Goal: Transaction & Acquisition: Book appointment/travel/reservation

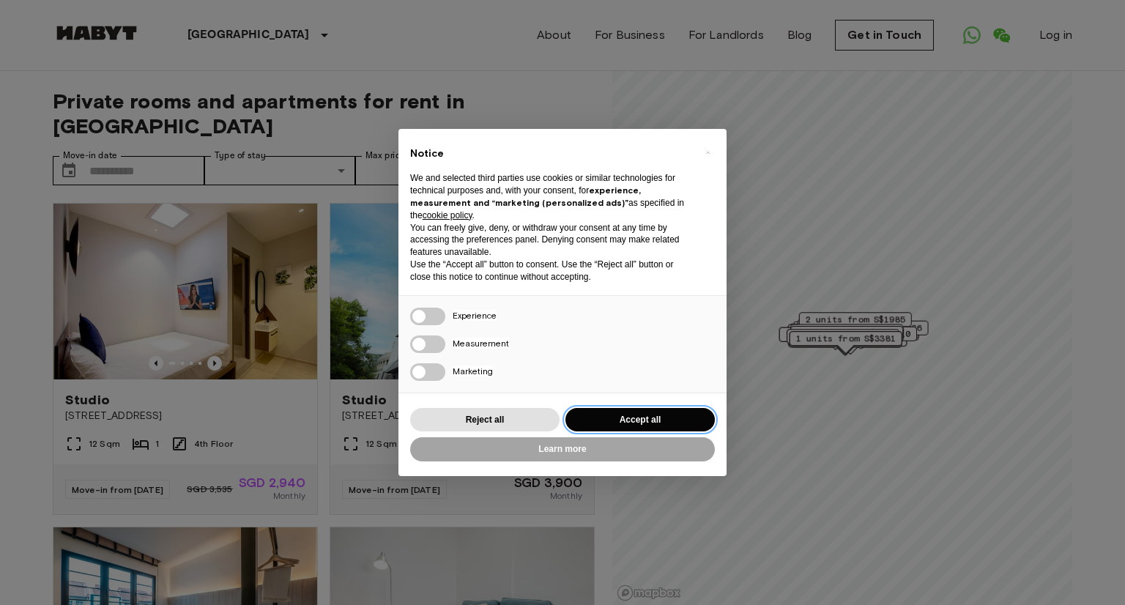
click at [703, 414] on button "Accept all" at bounding box center [640, 420] width 149 height 24
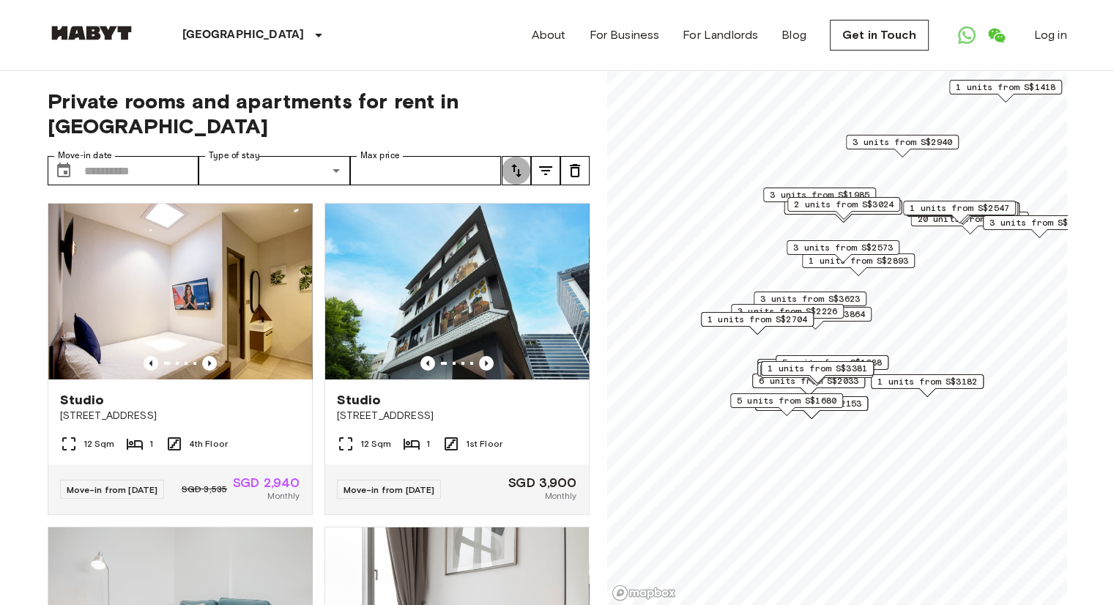
click at [523, 162] on icon "tune" at bounding box center [517, 171] width 18 height 18
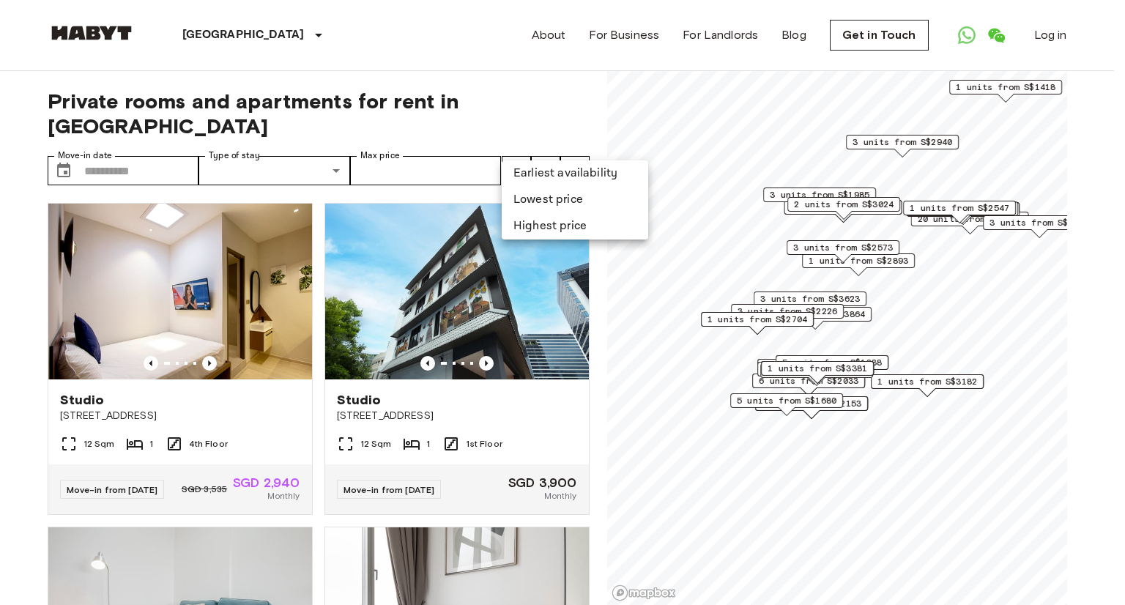
click at [541, 196] on li "Lowest price" at bounding box center [575, 200] width 147 height 26
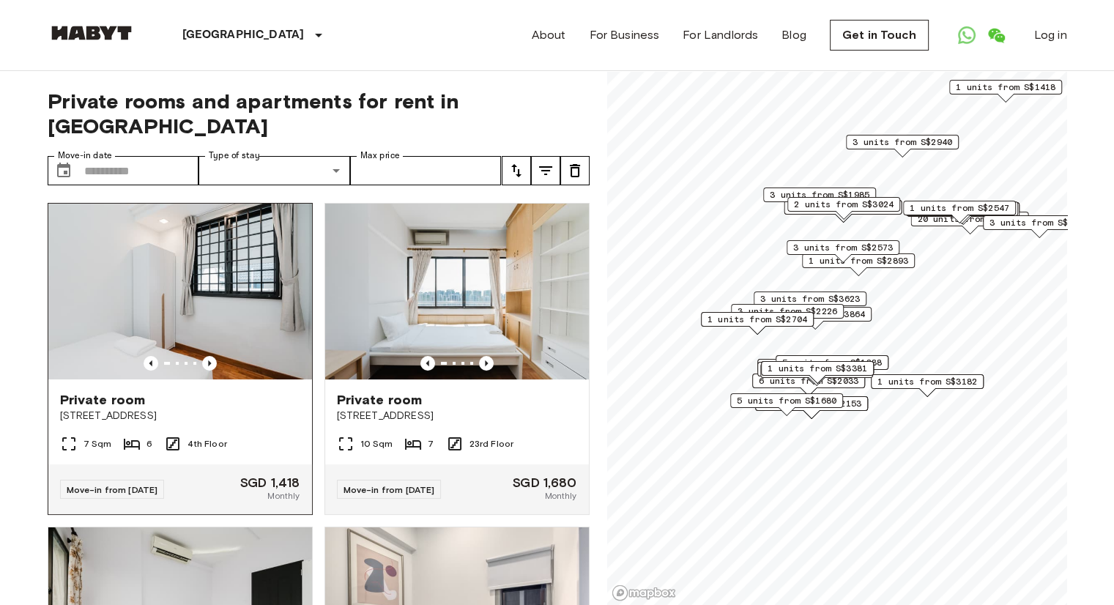
click at [267, 344] on img at bounding box center [180, 292] width 264 height 176
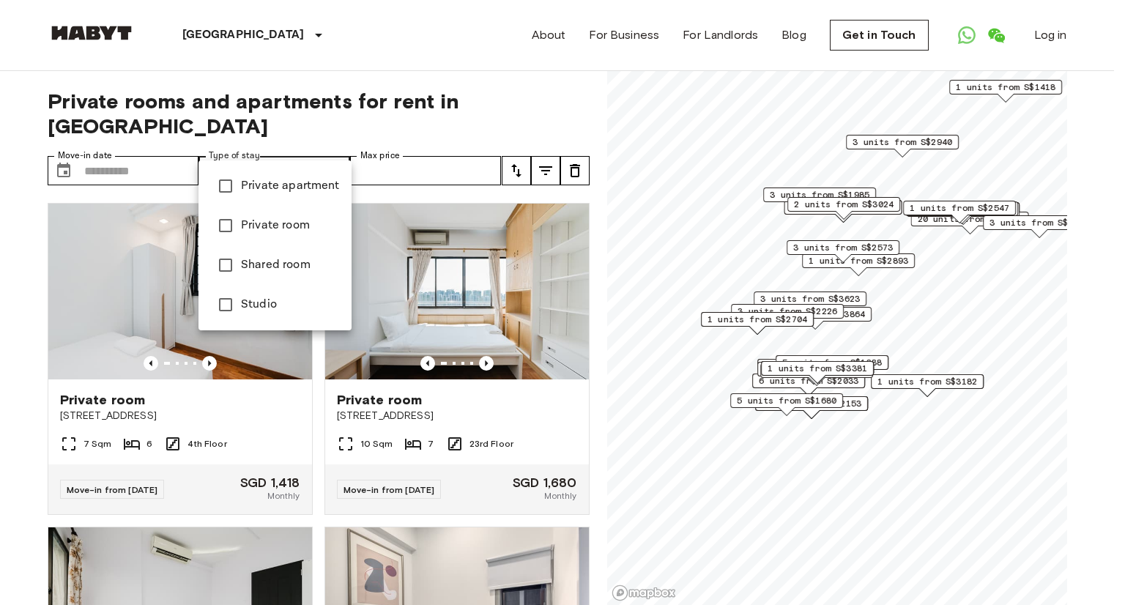
click at [158, 152] on div at bounding box center [562, 302] width 1125 height 605
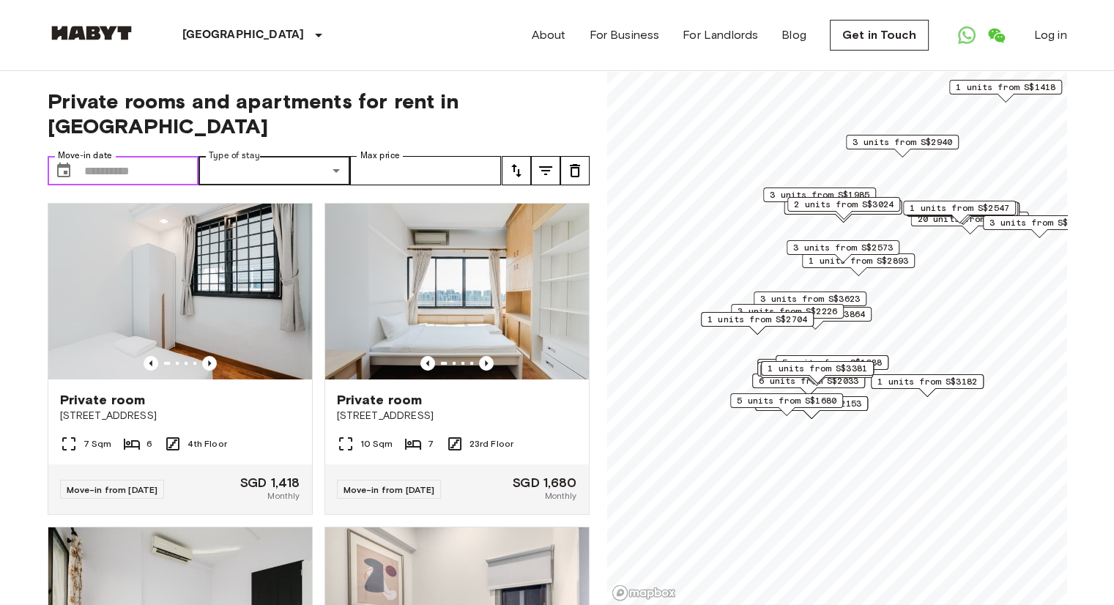
click at [142, 156] on input "Move-in date" at bounding box center [141, 170] width 115 height 29
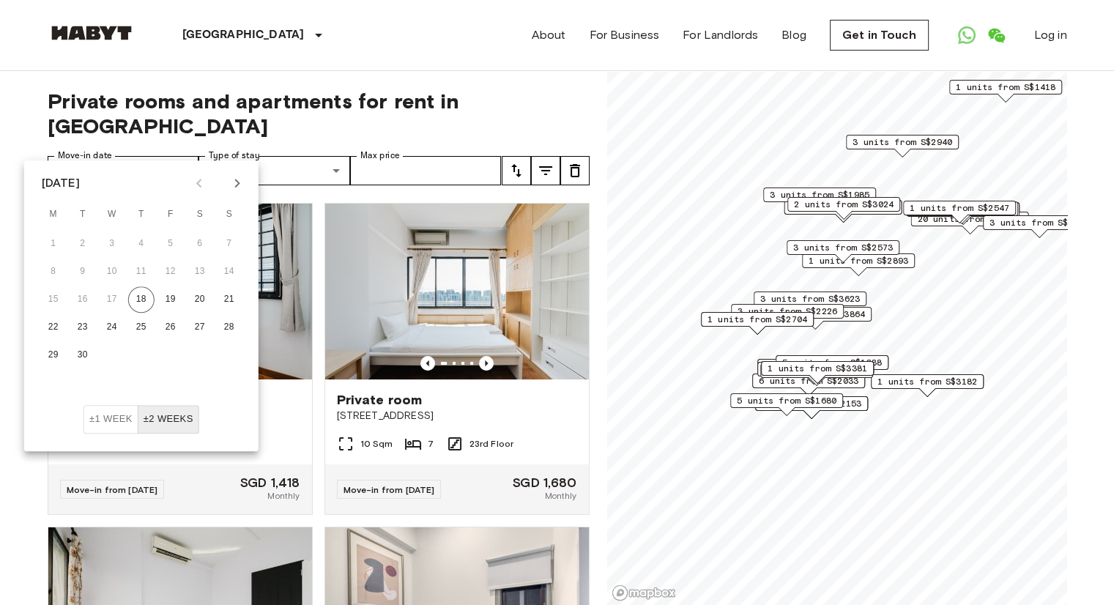
click at [236, 182] on icon "Next month" at bounding box center [238, 183] width 18 height 18
click at [235, 183] on icon "Next month" at bounding box center [238, 183] width 18 height 18
click at [233, 185] on icon "Next month" at bounding box center [238, 183] width 18 height 18
click at [202, 184] on icon "Previous month" at bounding box center [199, 183] width 18 height 18
click at [229, 306] on button "16" at bounding box center [229, 299] width 26 height 26
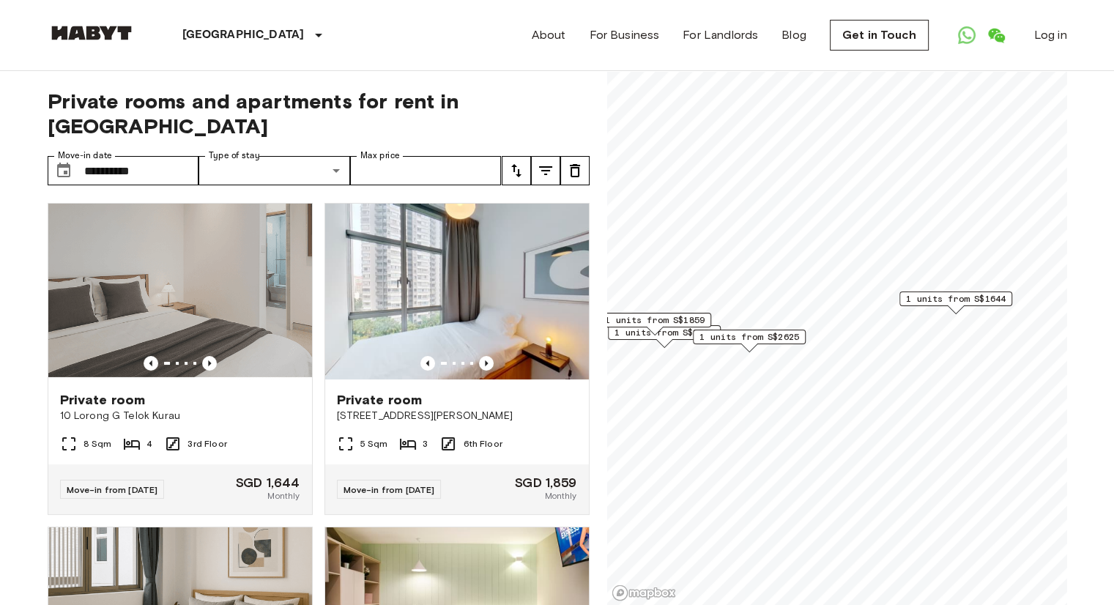
click at [955, 303] on span "1 units from S$1644" at bounding box center [956, 298] width 100 height 13
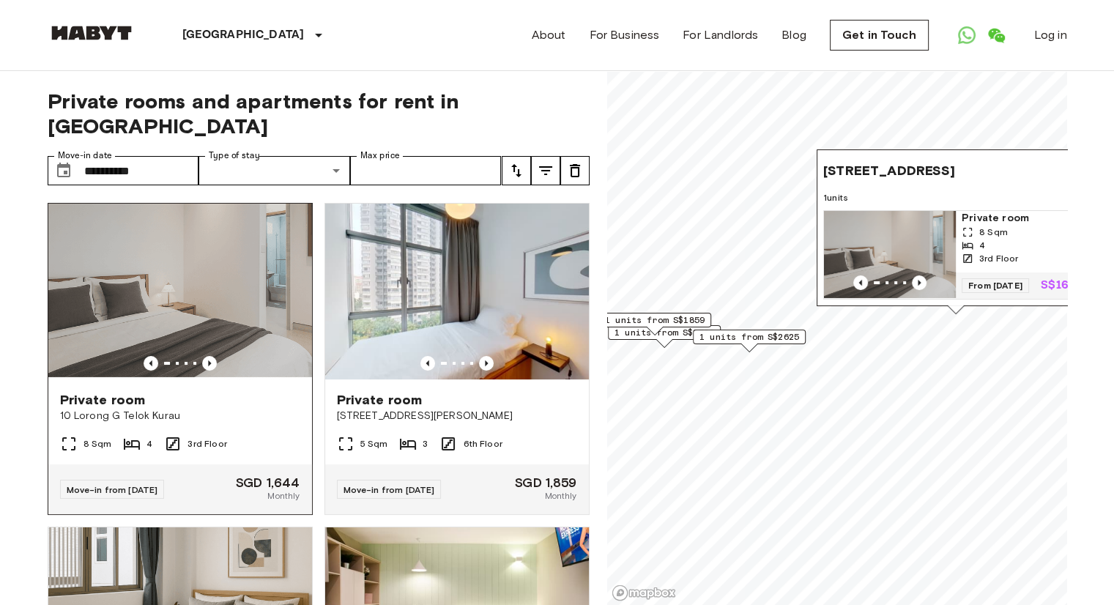
click at [245, 391] on div "Private room" at bounding box center [180, 400] width 240 height 18
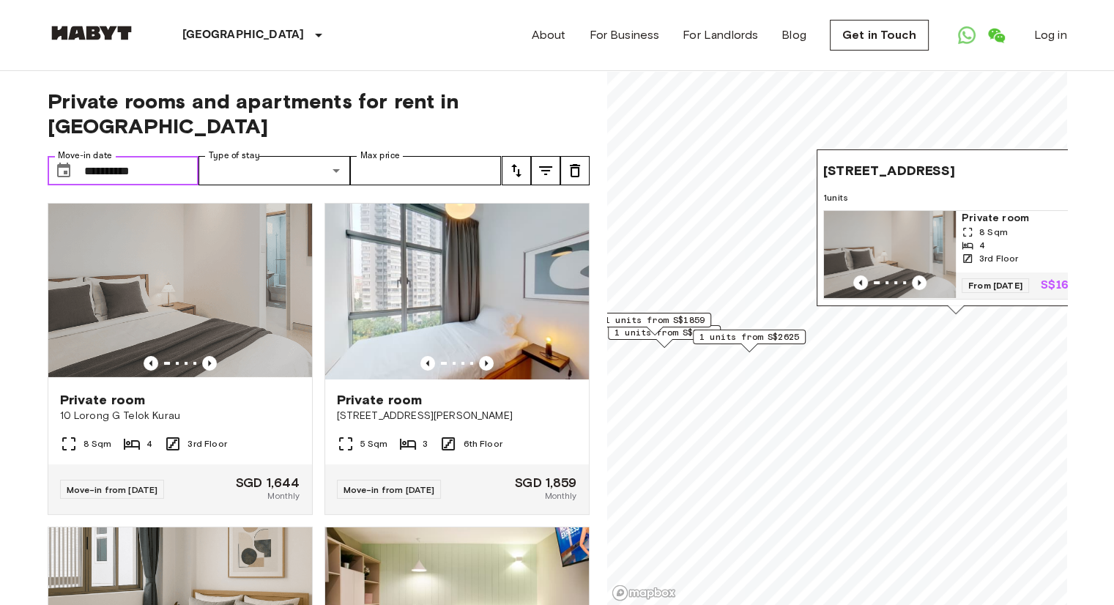
click at [126, 156] on input "**********" at bounding box center [141, 170] width 115 height 29
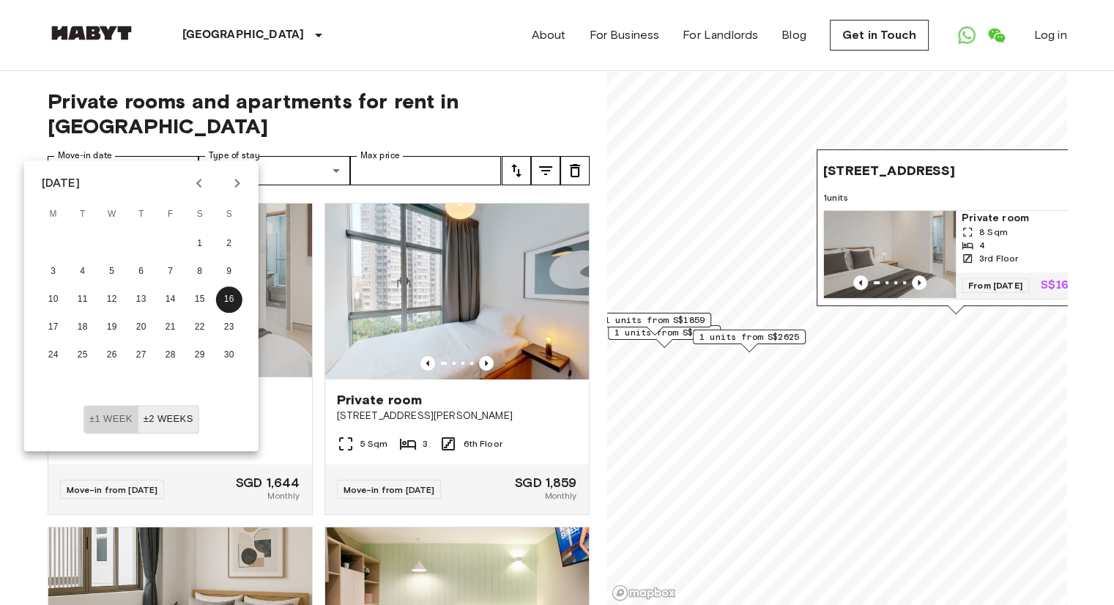
click at [97, 432] on button "±1 week" at bounding box center [111, 419] width 55 height 29
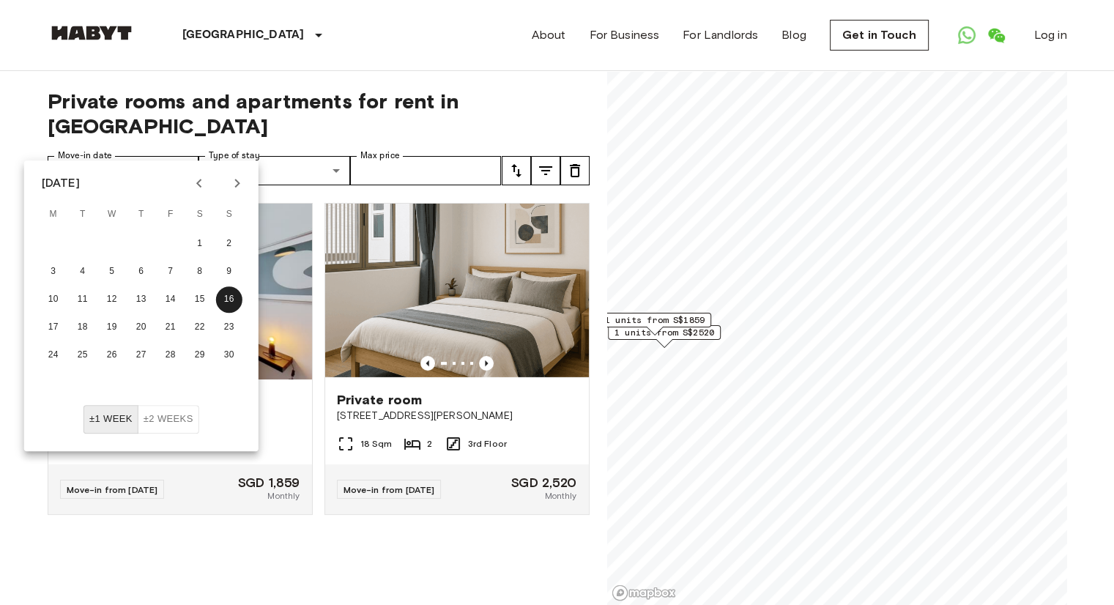
click at [38, 516] on div "Private room 10 Beatty Road 5 Sqm 3 6th Floor Move-in from 12 Nov 25 SGD 1,859 …" at bounding box center [174, 368] width 277 height 355
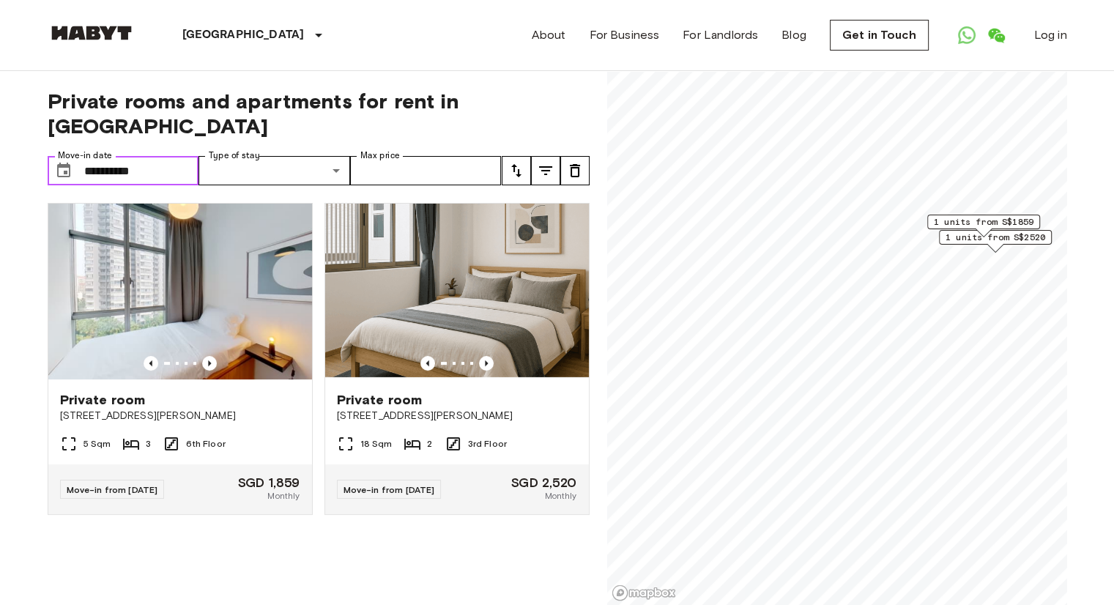
click at [145, 156] on input "**********" at bounding box center [141, 170] width 115 height 29
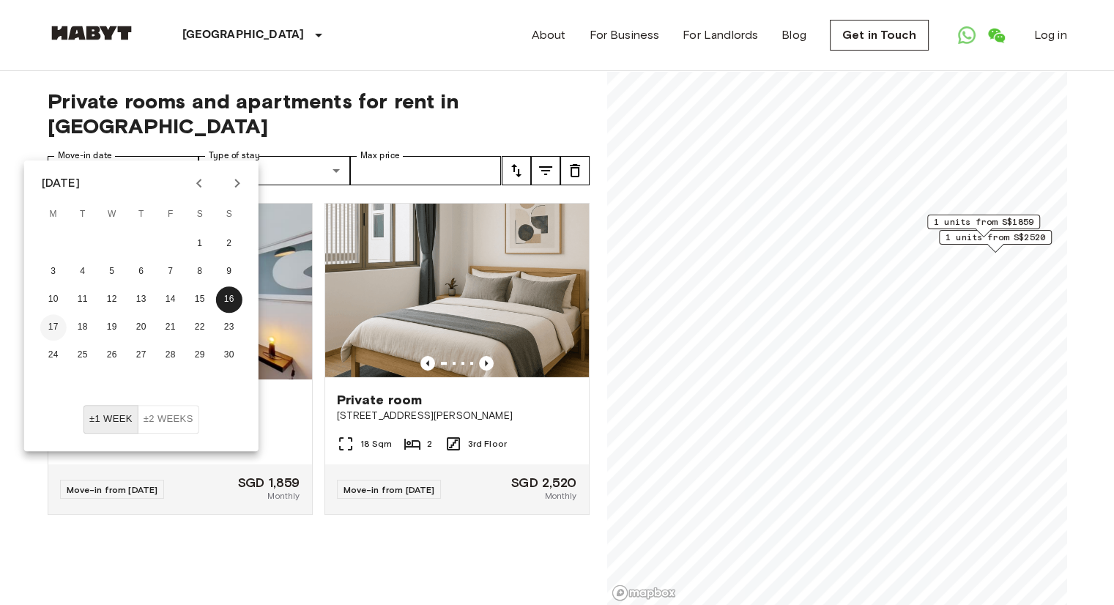
click at [51, 322] on button "17" at bounding box center [53, 327] width 26 height 26
type input "**********"
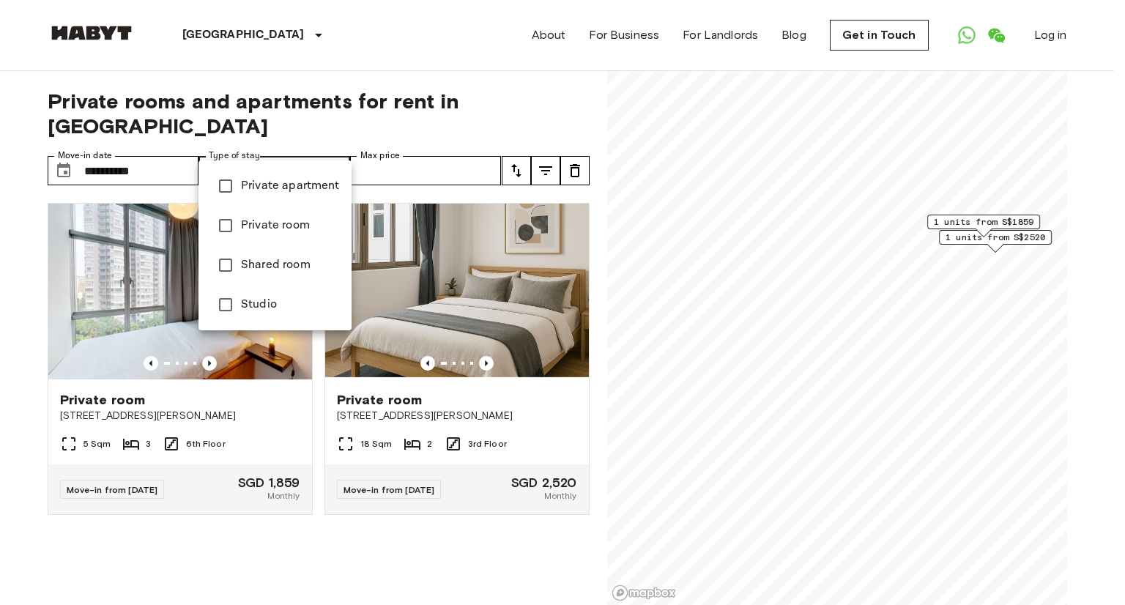
click at [145, 147] on div at bounding box center [562, 302] width 1125 height 605
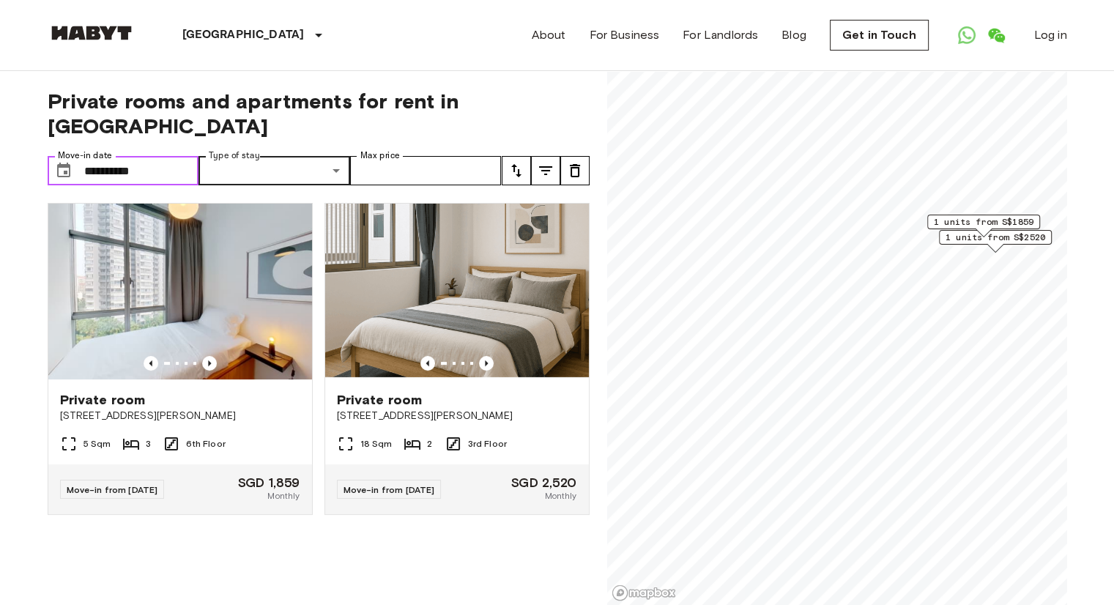
click at [149, 156] on input "**********" at bounding box center [141, 170] width 115 height 29
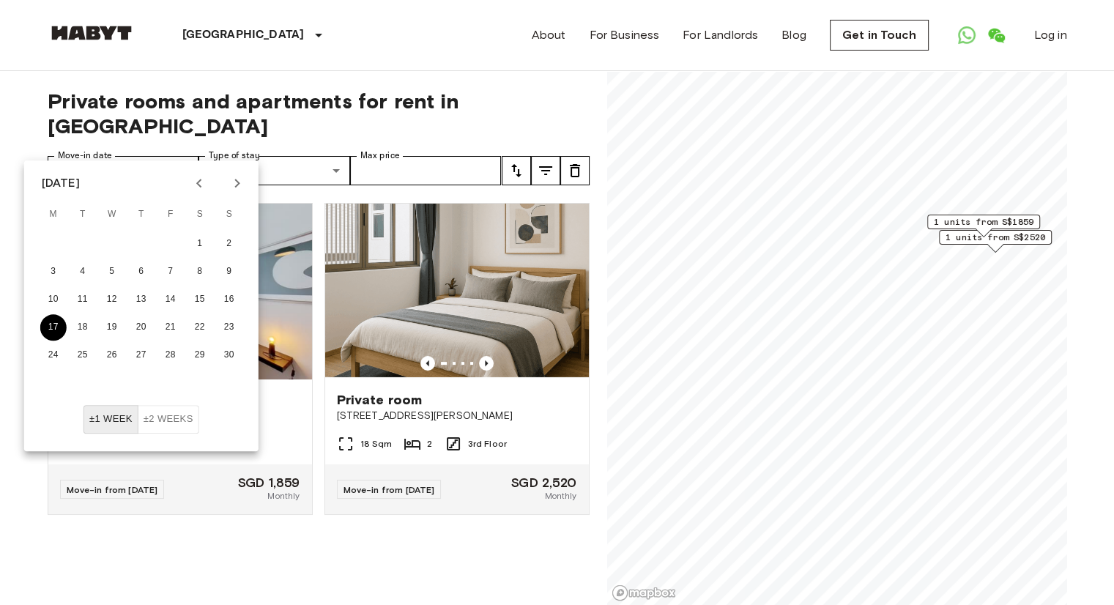
click at [56, 317] on button "17" at bounding box center [53, 327] width 26 height 26
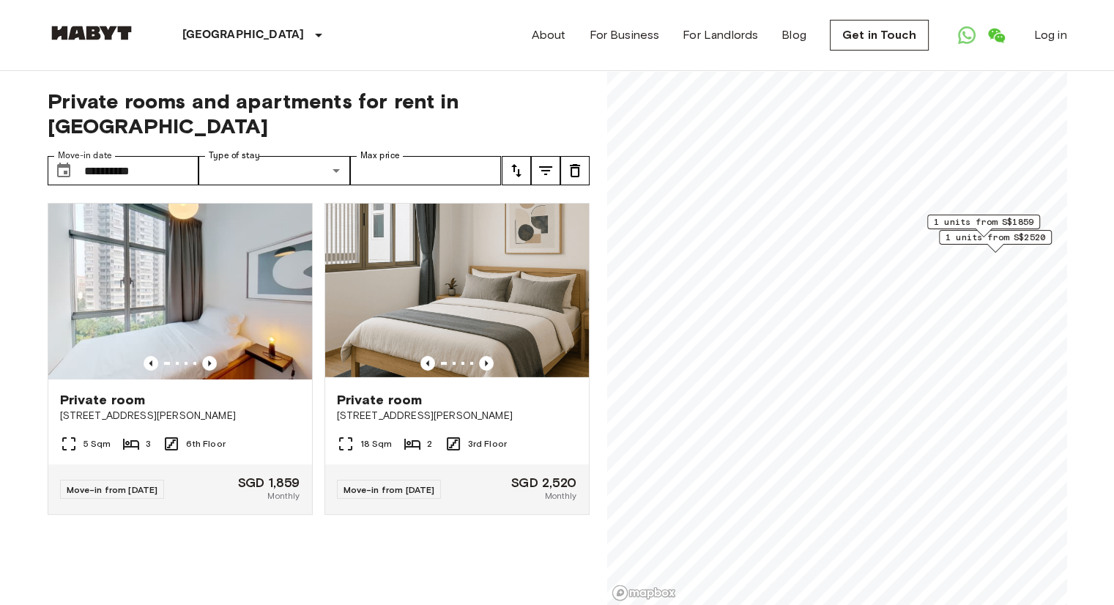
click at [582, 162] on icon "tune" at bounding box center [575, 171] width 18 height 18
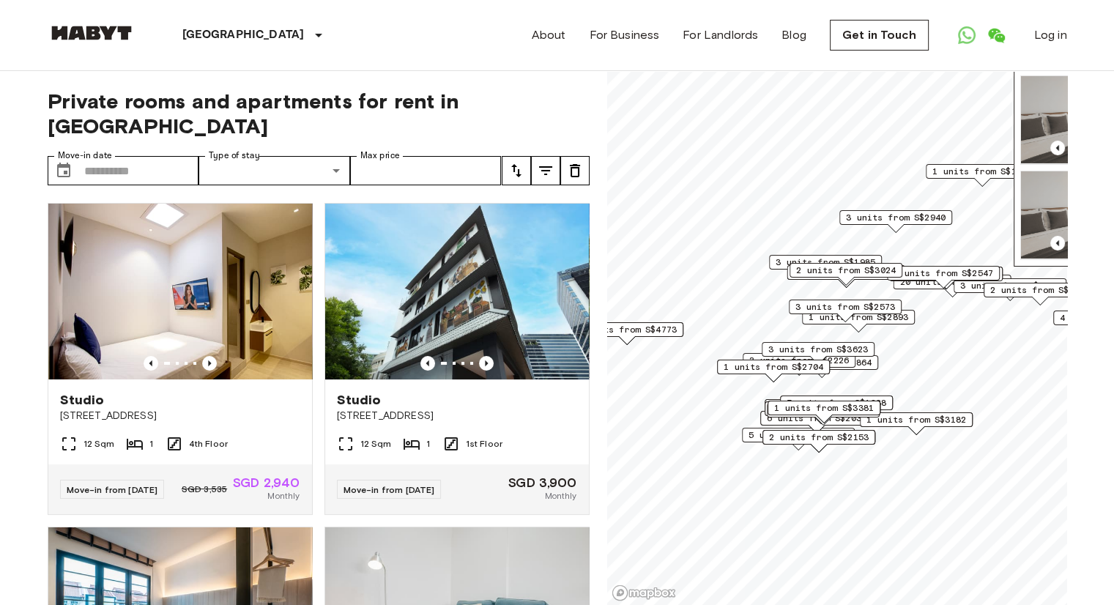
click at [967, 177] on span "1 units from S$1418" at bounding box center [983, 171] width 100 height 13
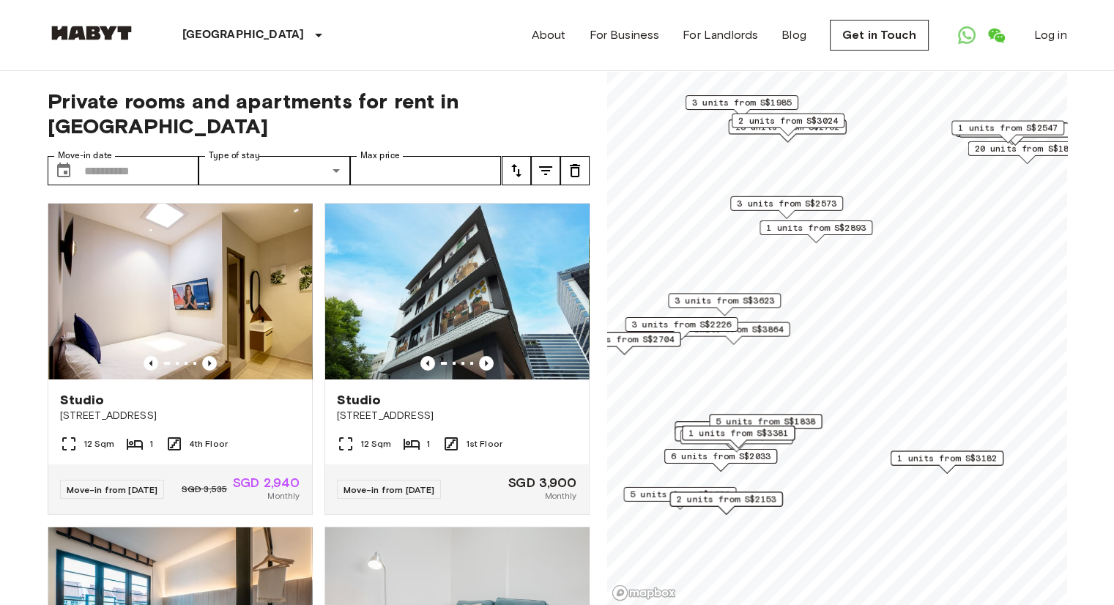
click at [822, 414] on div "5 units from S$1838" at bounding box center [765, 421] width 113 height 15
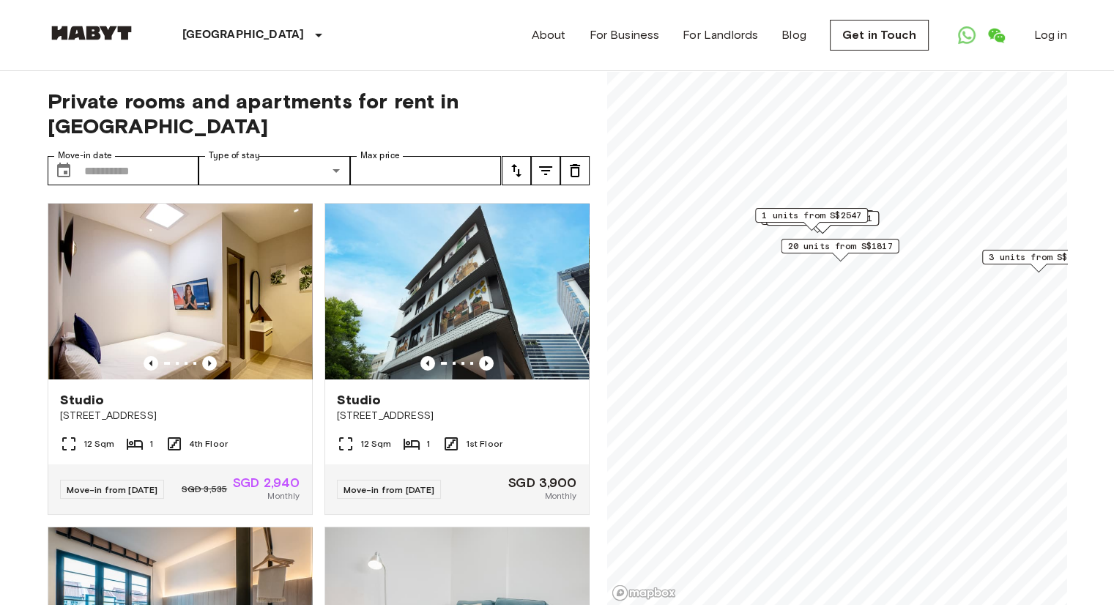
click at [839, 247] on span "20 units from S$1817" at bounding box center [840, 246] width 105 height 13
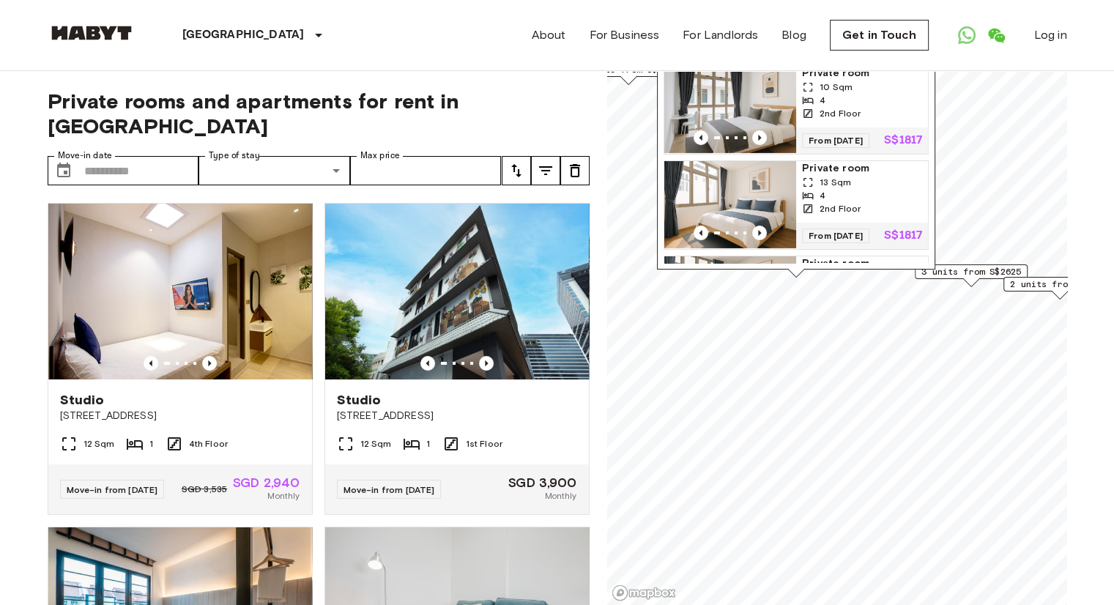
click at [862, 94] on div "10 Sqm" at bounding box center [862, 87] width 120 height 13
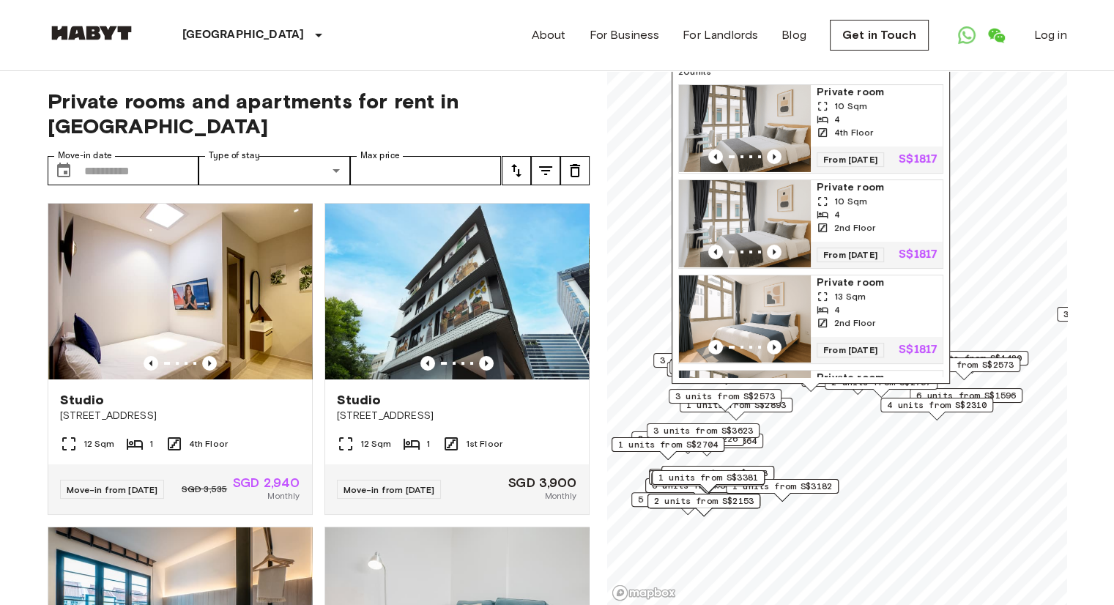
click at [1004, 399] on span "6 units from S$1596" at bounding box center [967, 395] width 100 height 13
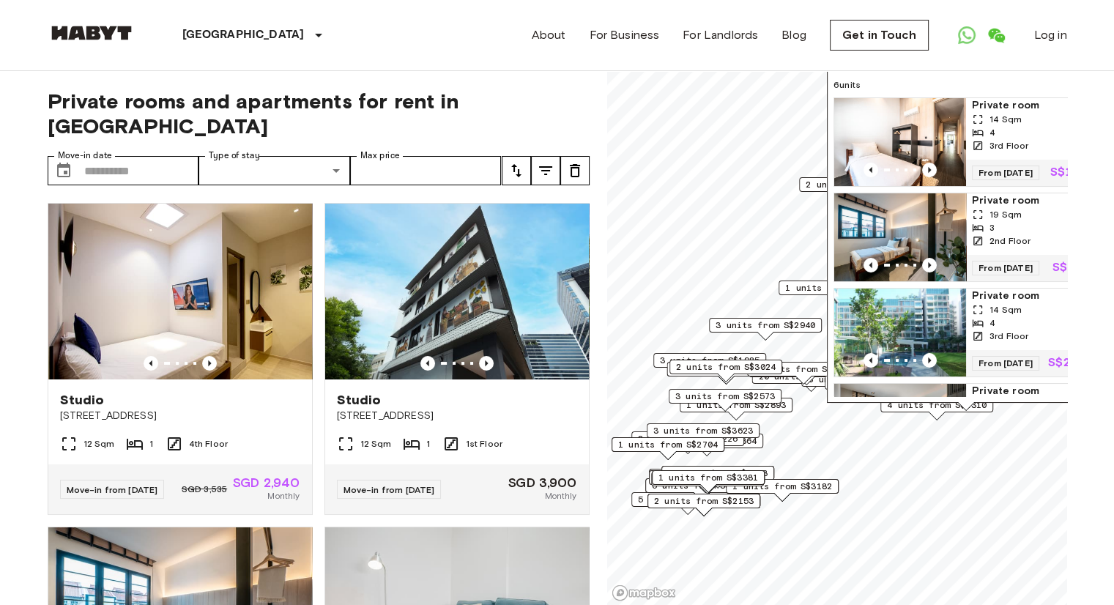
click at [1025, 149] on div "3rd Floor" at bounding box center [1032, 145] width 120 height 13
click at [999, 232] on div "3" at bounding box center [1032, 227] width 120 height 13
click at [413, 156] on input "Max price" at bounding box center [426, 170] width 152 height 29
click at [538, 162] on icon "tune" at bounding box center [546, 171] width 18 height 18
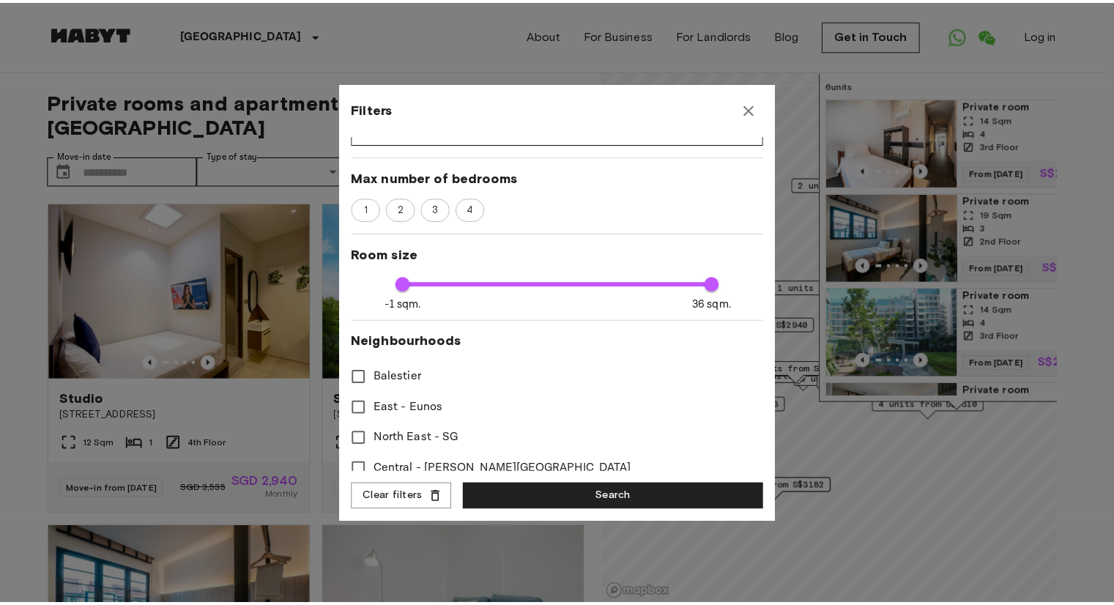
scroll to position [293, 0]
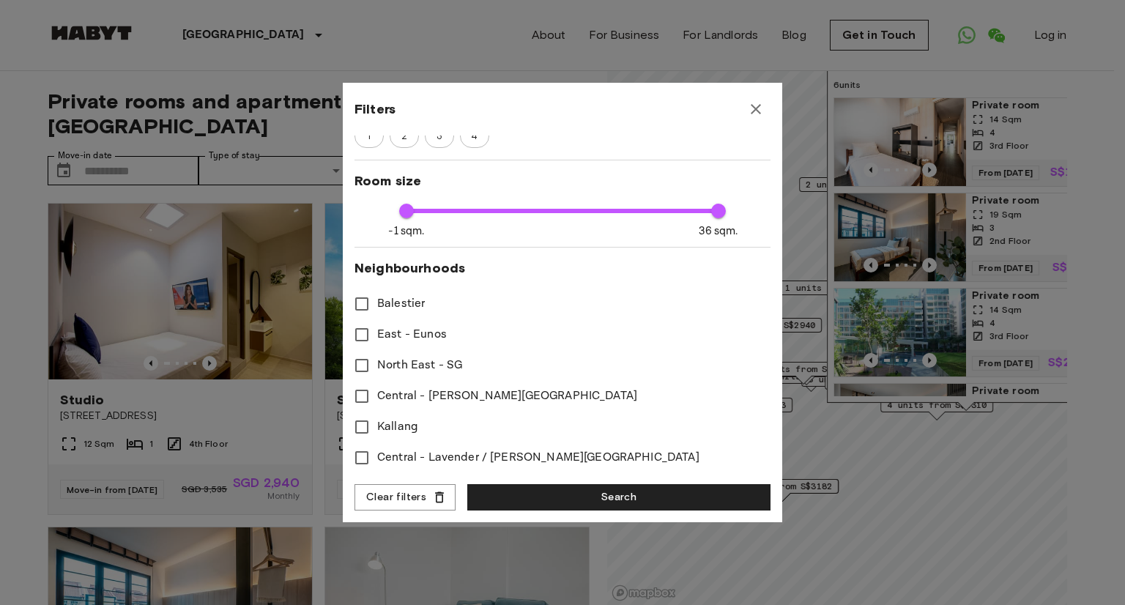
click at [752, 115] on icon "button" at bounding box center [756, 109] width 18 height 18
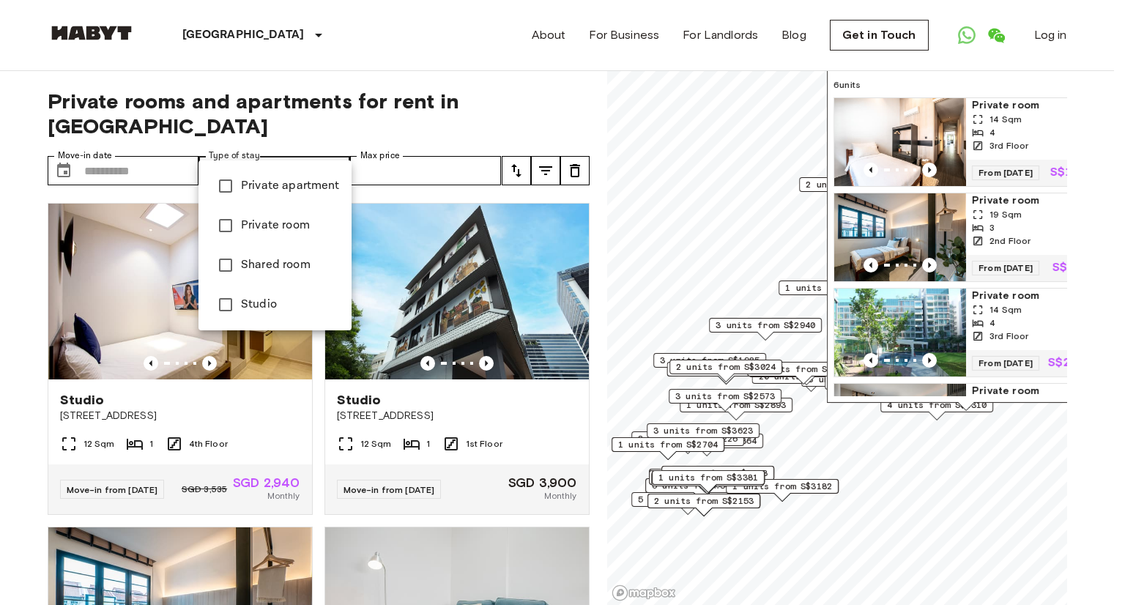
click at [274, 243] on li "Private room" at bounding box center [275, 226] width 153 height 40
type input "**********"
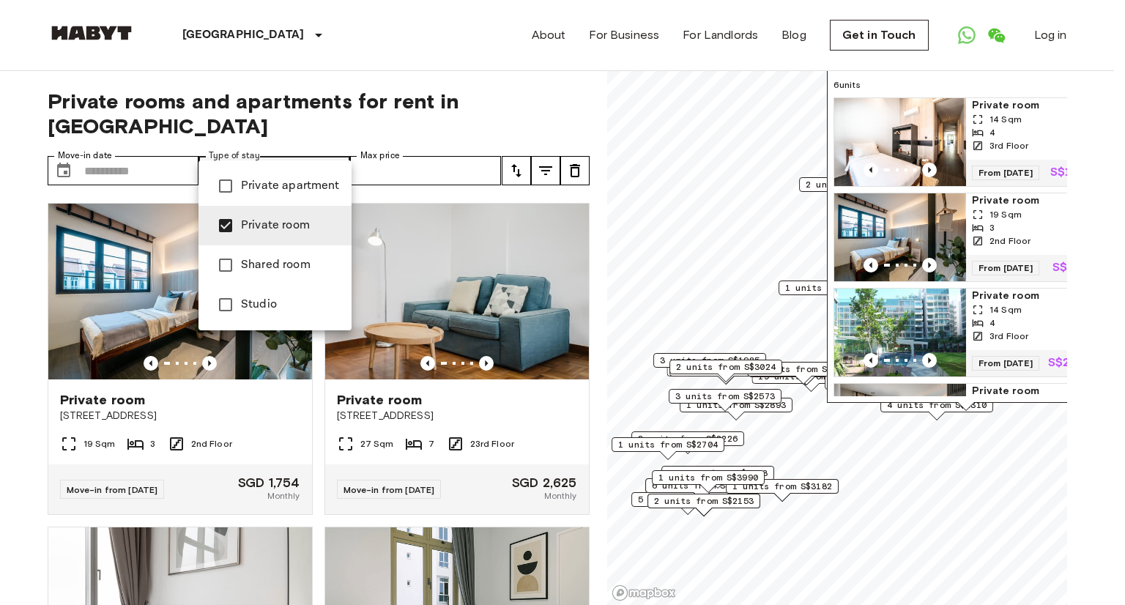
click at [32, 256] on div at bounding box center [562, 302] width 1125 height 605
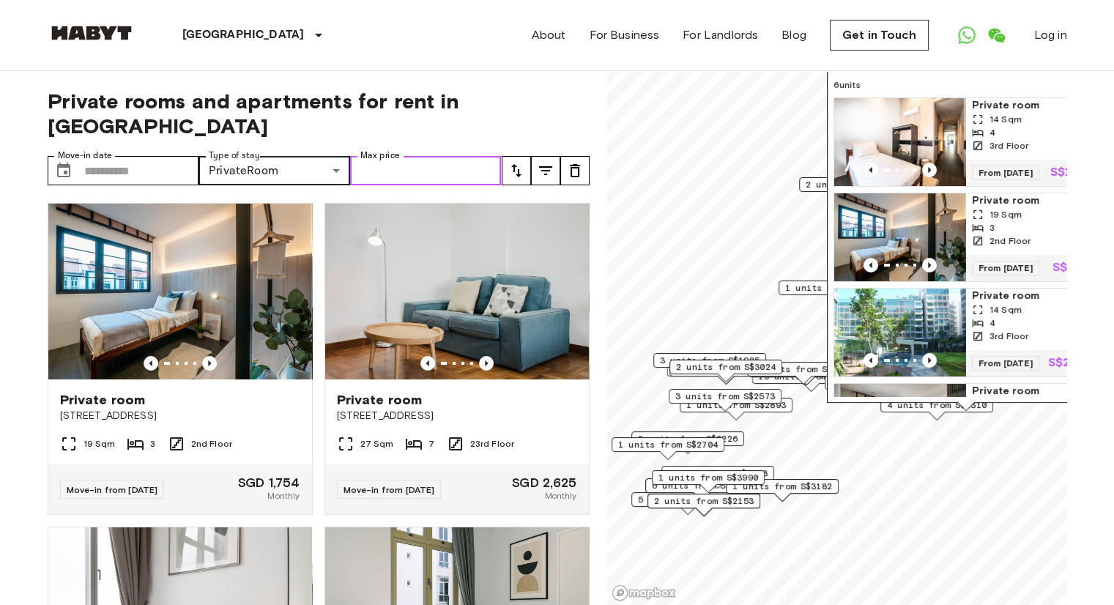
click at [454, 156] on input "Max price" at bounding box center [426, 170] width 152 height 29
type input "****"
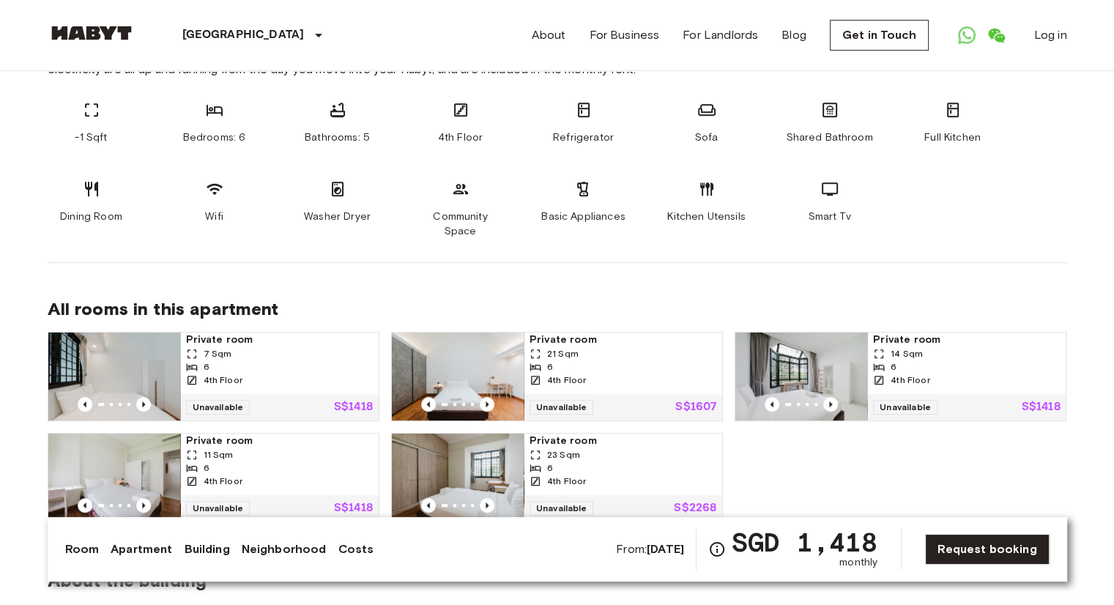
scroll to position [952, 0]
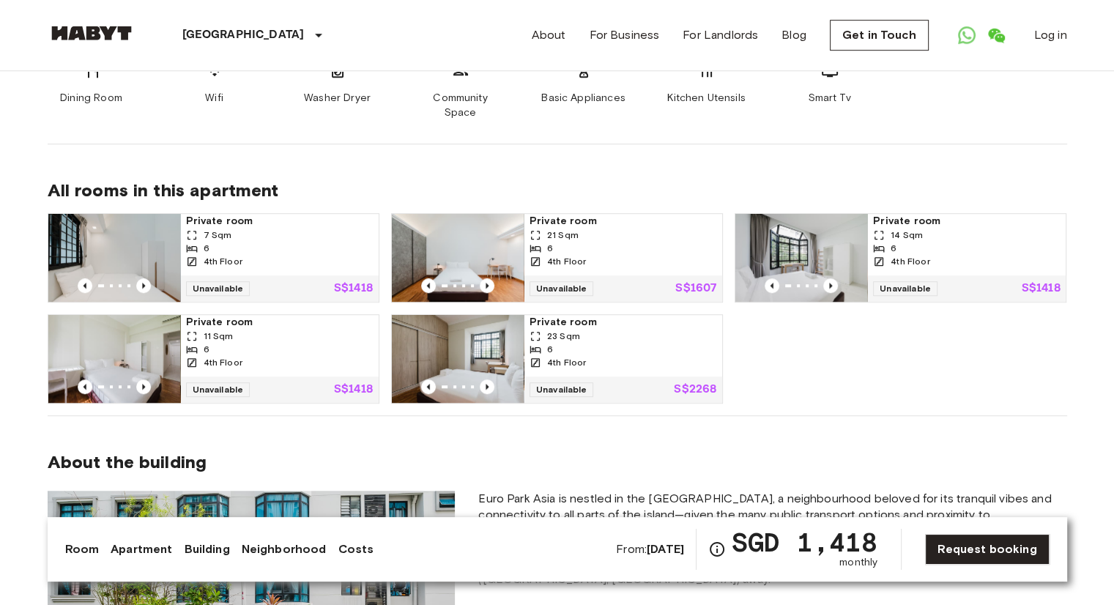
click at [619, 242] on div "6" at bounding box center [623, 248] width 187 height 13
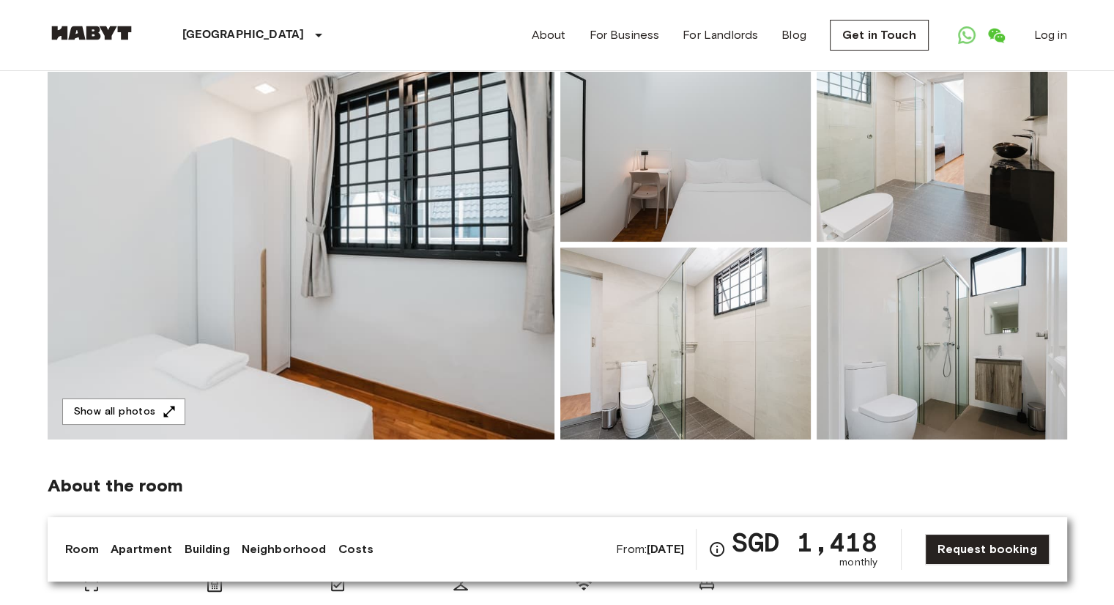
scroll to position [0, 0]
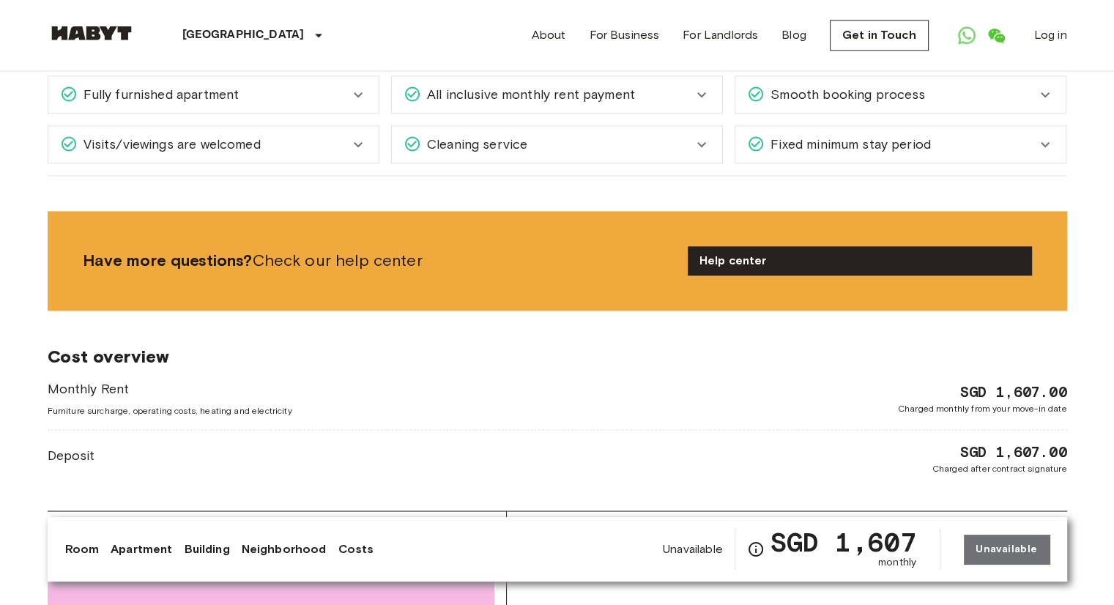
scroll to position [1978, 0]
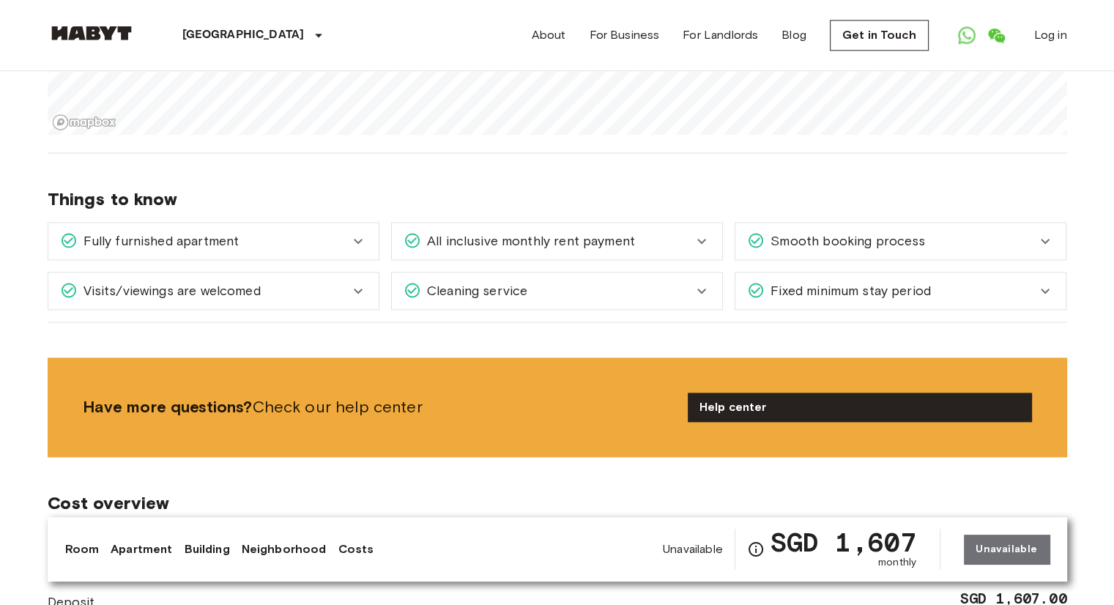
click at [715, 180] on div "Things to know Fully furnished apartment Your apartment comes fully furnished w…" at bounding box center [558, 237] width 1020 height 169
click at [703, 232] on icon at bounding box center [702, 241] width 18 height 18
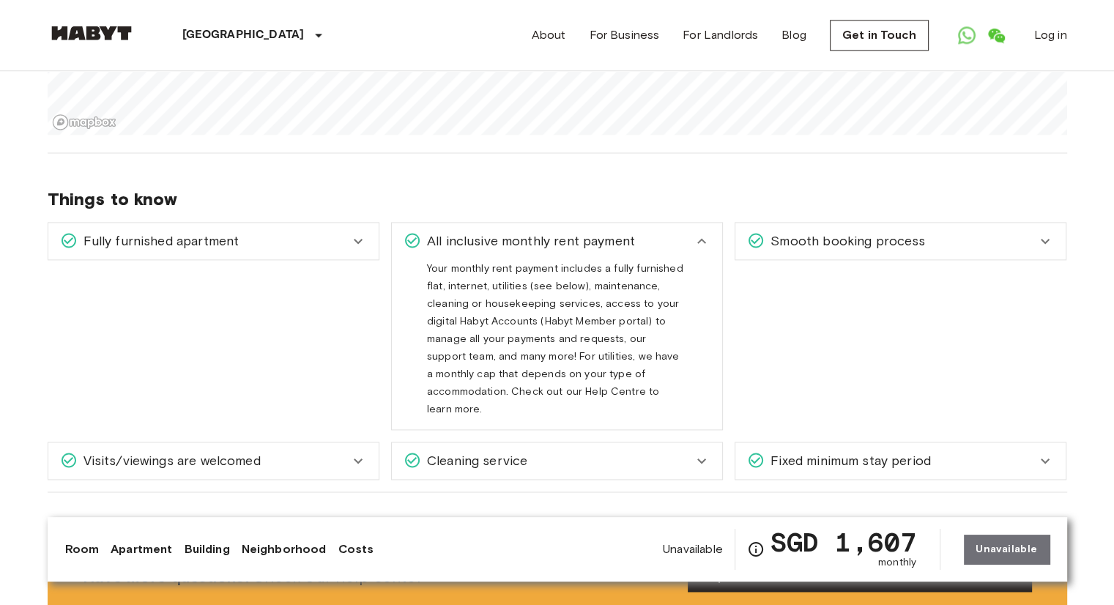
click at [703, 232] on icon at bounding box center [702, 241] width 18 height 18
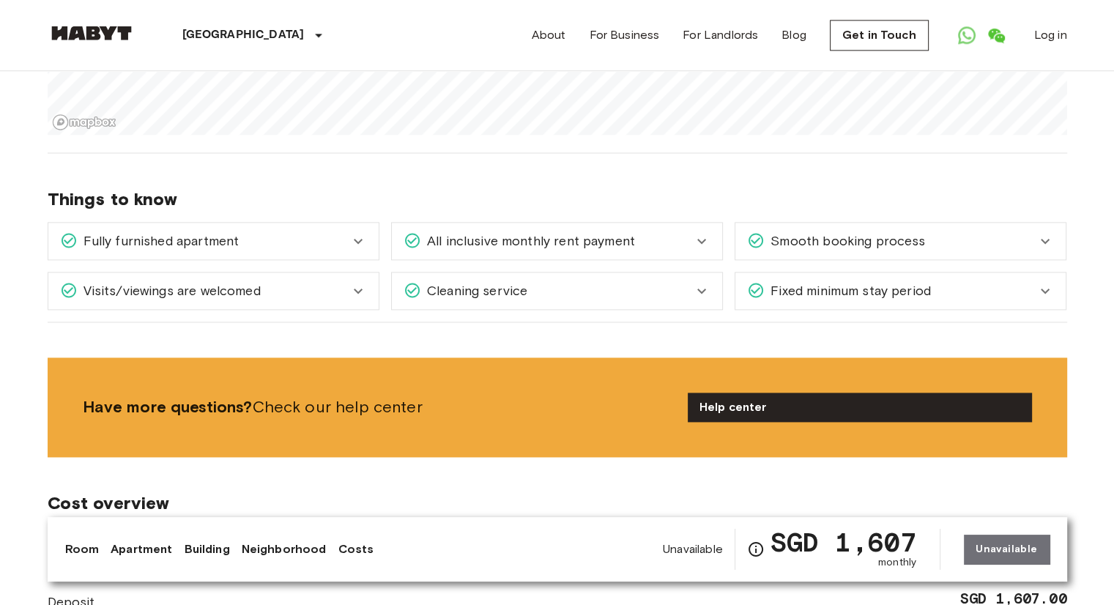
scroll to position [1685, 0]
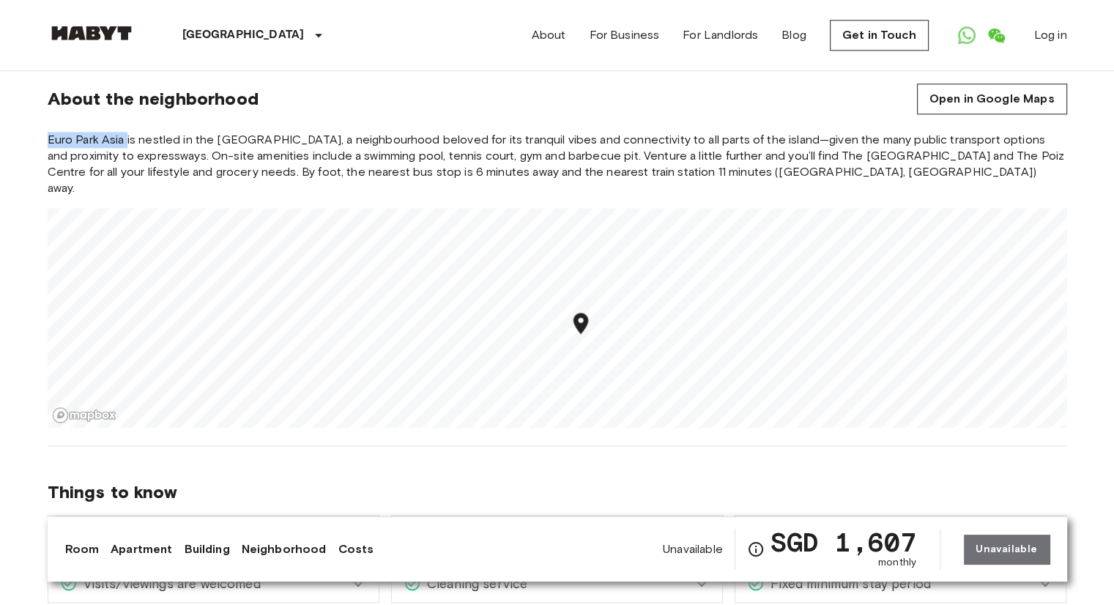
drag, startPoint x: 48, startPoint y: 125, endPoint x: 129, endPoint y: 128, distance: 81.4
click at [129, 128] on div "Asia Singapore Singapore Private room Private room Unavailable 25 Woodleigh clo…" at bounding box center [557, 354] width 1055 height 3937
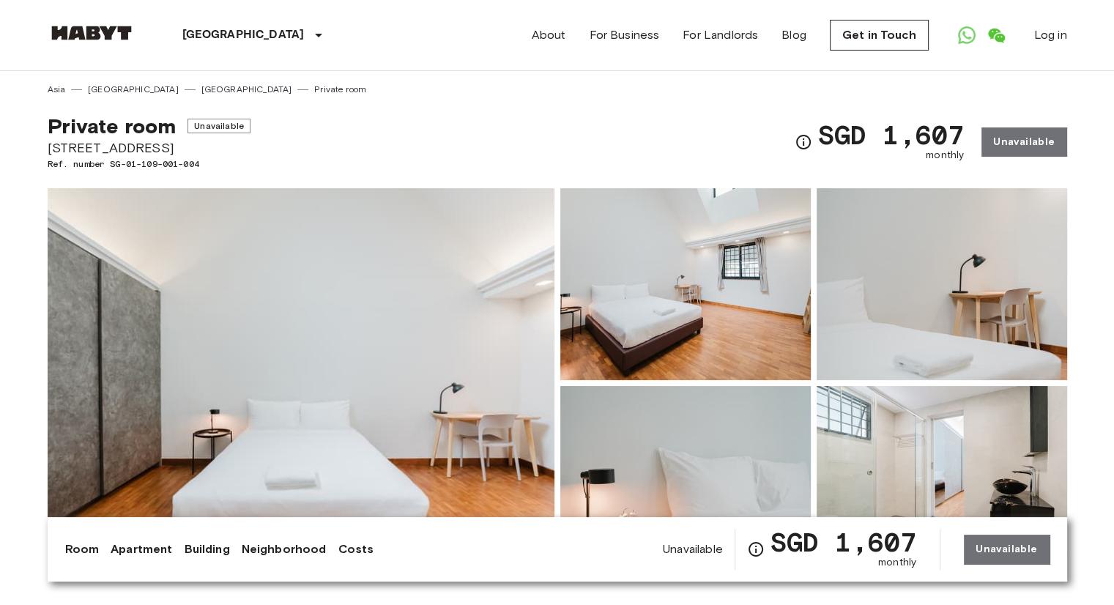
scroll to position [0, 0]
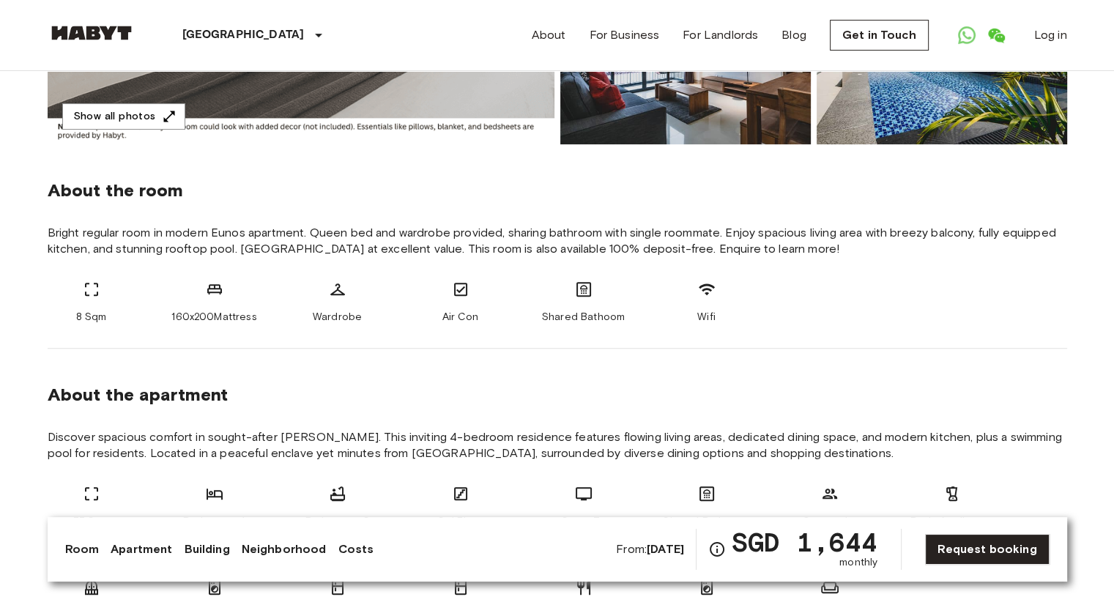
scroll to position [440, 0]
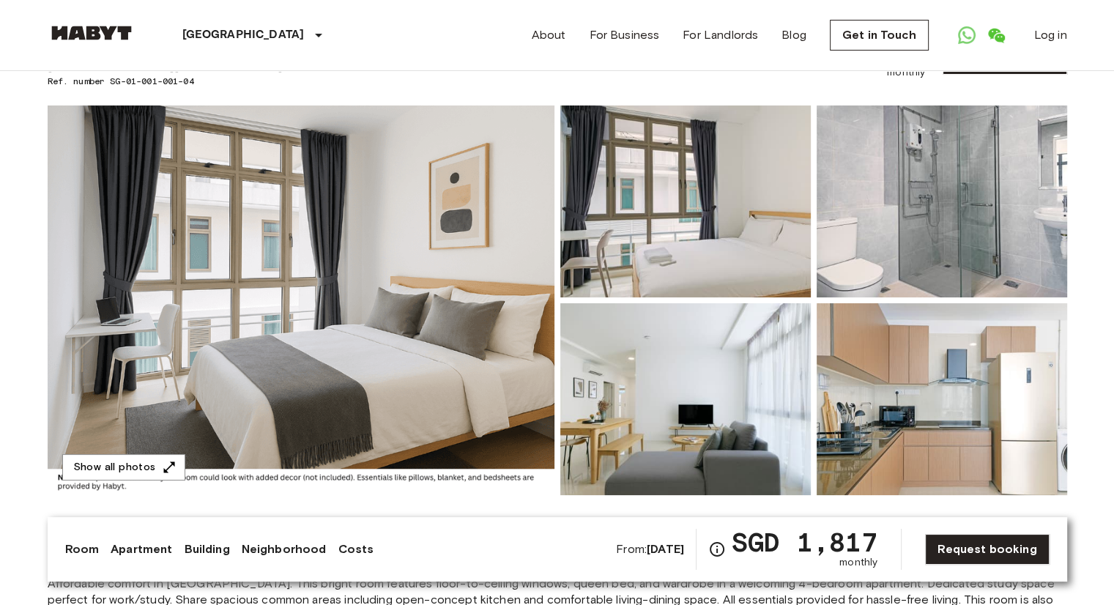
scroll to position [147, 0]
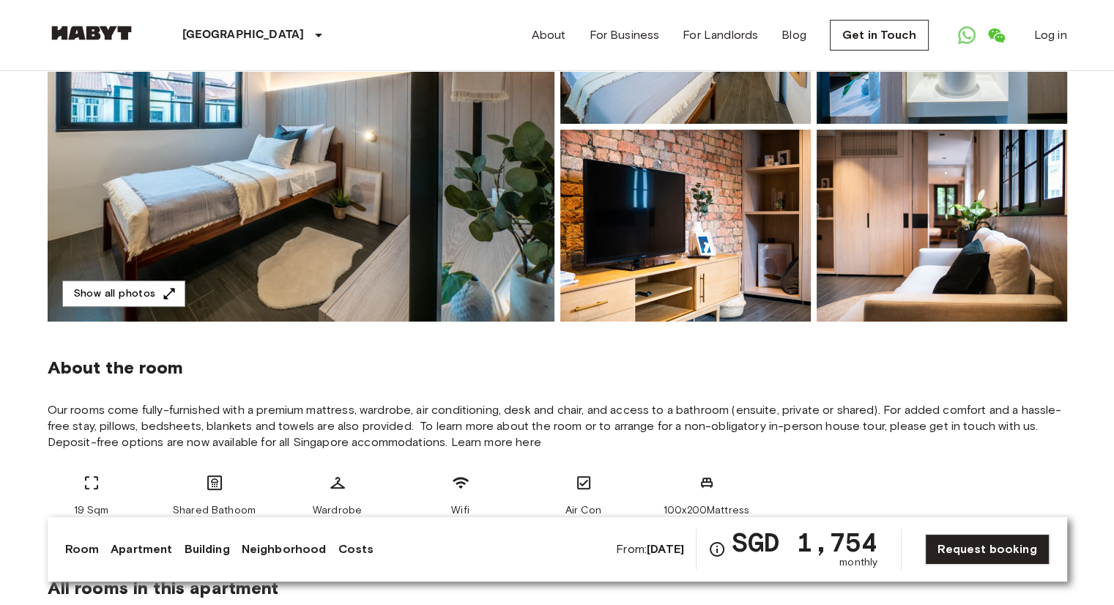
scroll to position [147, 0]
